Goal: Find specific fact: Find specific fact

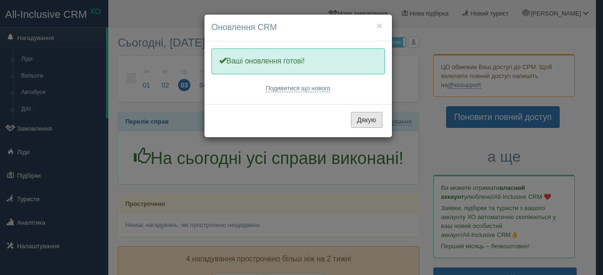
click at [363, 115] on button "Дякую" at bounding box center [367, 120] width 32 height 16
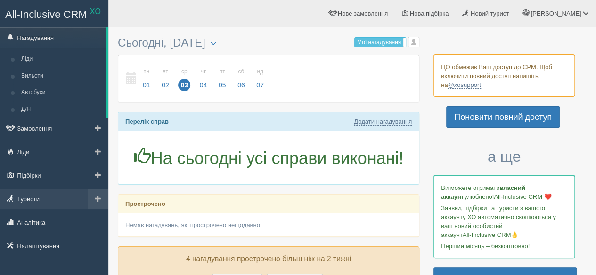
click at [54, 203] on link "Туристи" at bounding box center [54, 199] width 108 height 21
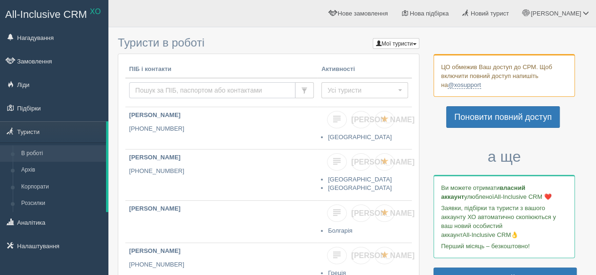
click at [213, 90] on input "text" at bounding box center [212, 90] width 166 height 16
type input "[PERSON_NAME]"
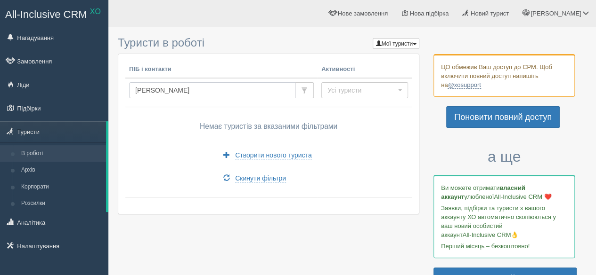
click at [266, 90] on input "[PERSON_NAME]" at bounding box center [212, 90] width 166 height 16
click at [401, 93] on button "Усі туристи" at bounding box center [364, 90] width 87 height 16
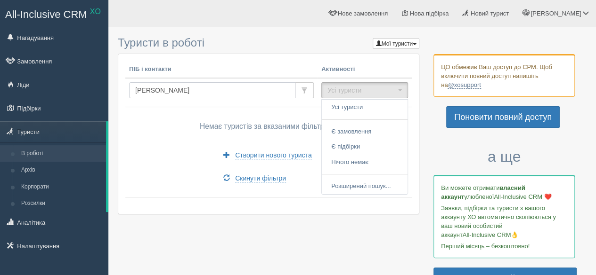
click at [242, 97] on input "[PERSON_NAME]" at bounding box center [212, 90] width 166 height 16
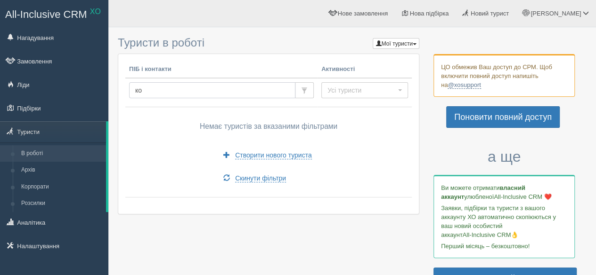
type input "к"
type input "kozyn"
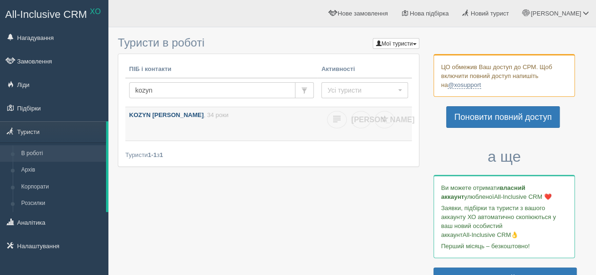
click at [219, 115] on p "KOZYN DMYTRO , 34 роки" at bounding box center [221, 115] width 185 height 9
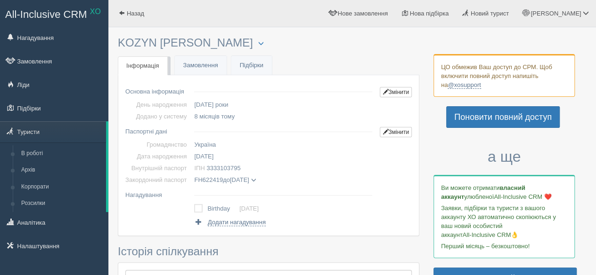
click at [256, 179] on span at bounding box center [252, 180] width 5 height 5
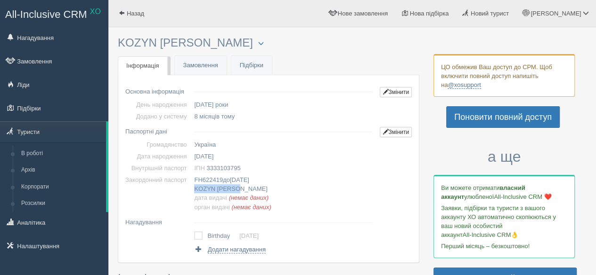
drag, startPoint x: 192, startPoint y: 190, endPoint x: 250, endPoint y: 191, distance: 57.4
click at [250, 191] on td "FH622419 до [DATE] KOZYN [PERSON_NAME] дата видачі (немає даних) орган видачі (…" at bounding box center [282, 193] width 185 height 39
drag, startPoint x: 257, startPoint y: 188, endPoint x: 195, endPoint y: 181, distance: 62.5
click at [195, 181] on td "FH622419 до [DATE] KOZYN [PERSON_NAME] дата видачі (немає даних) орган видачі (…" at bounding box center [282, 193] width 185 height 39
copy td "FH622419 до [DATE] KOZYN [PERSON_NAME]"
